Goal: Information Seeking & Learning: Learn about a topic

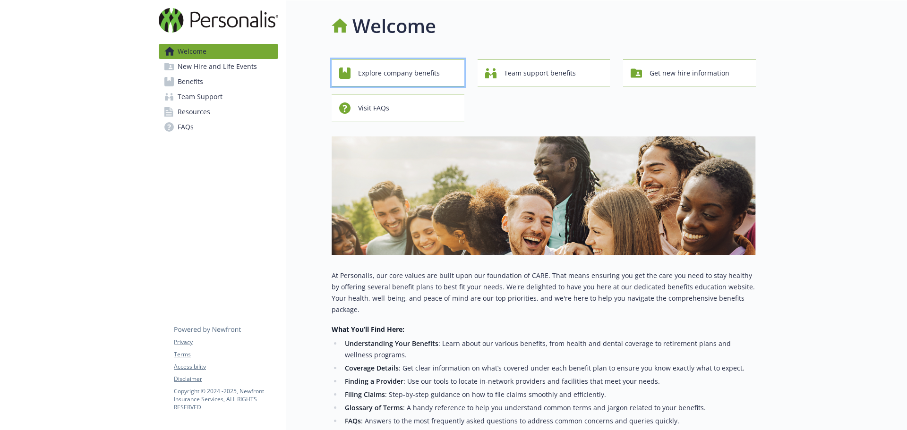
click at [429, 77] on span "Explore company benefits" at bounding box center [399, 73] width 82 height 18
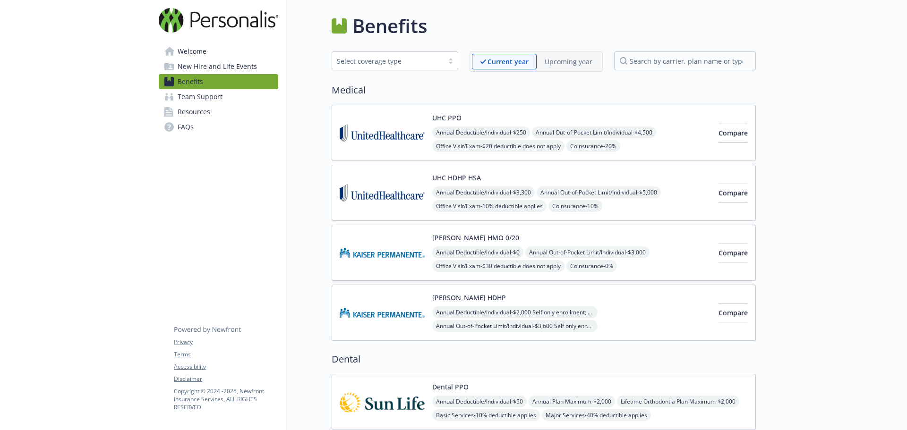
click at [190, 114] on span "Resources" at bounding box center [194, 111] width 33 height 15
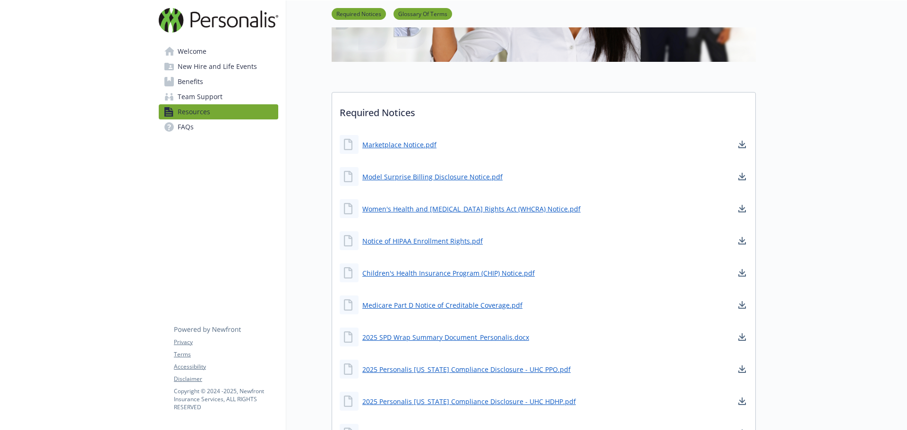
scroll to position [189, 0]
